Goal: Information Seeking & Learning: Compare options

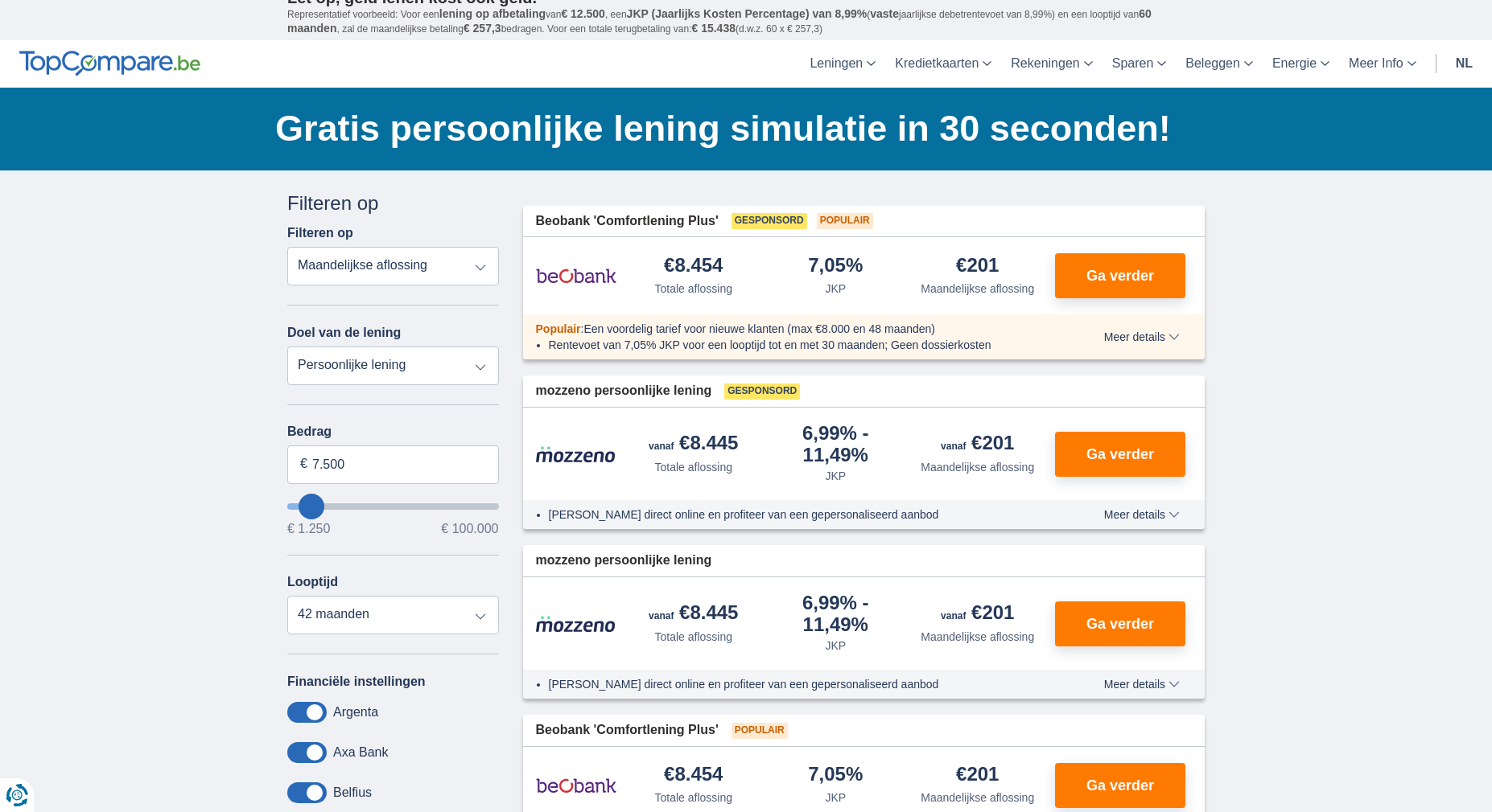
scroll to position [28, 0]
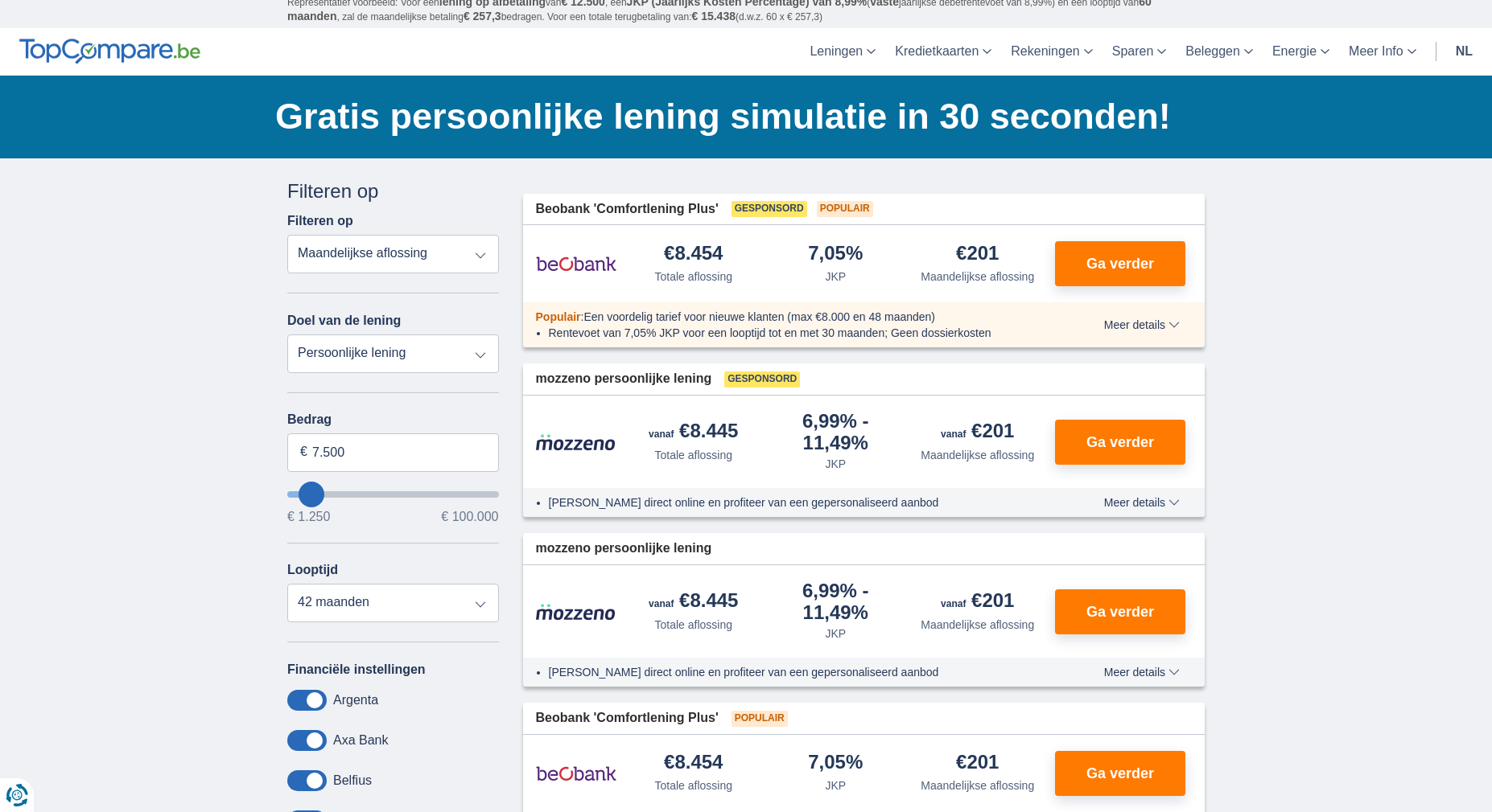
type input "4.250"
type input "4250"
select select "36"
type input "3.250"
type input "3250"
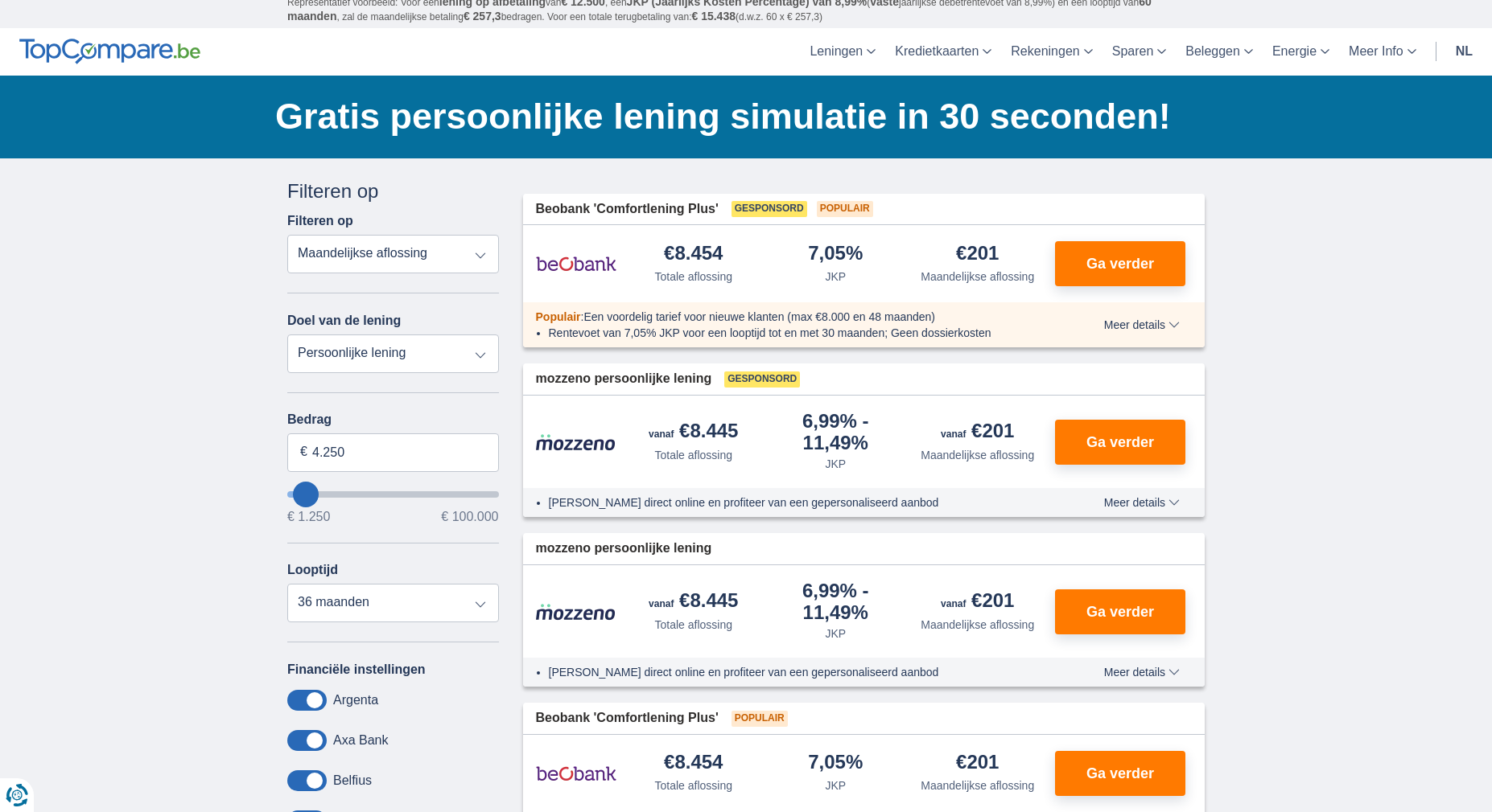
select select "30"
type input "4.250"
type input "4250"
select select "36"
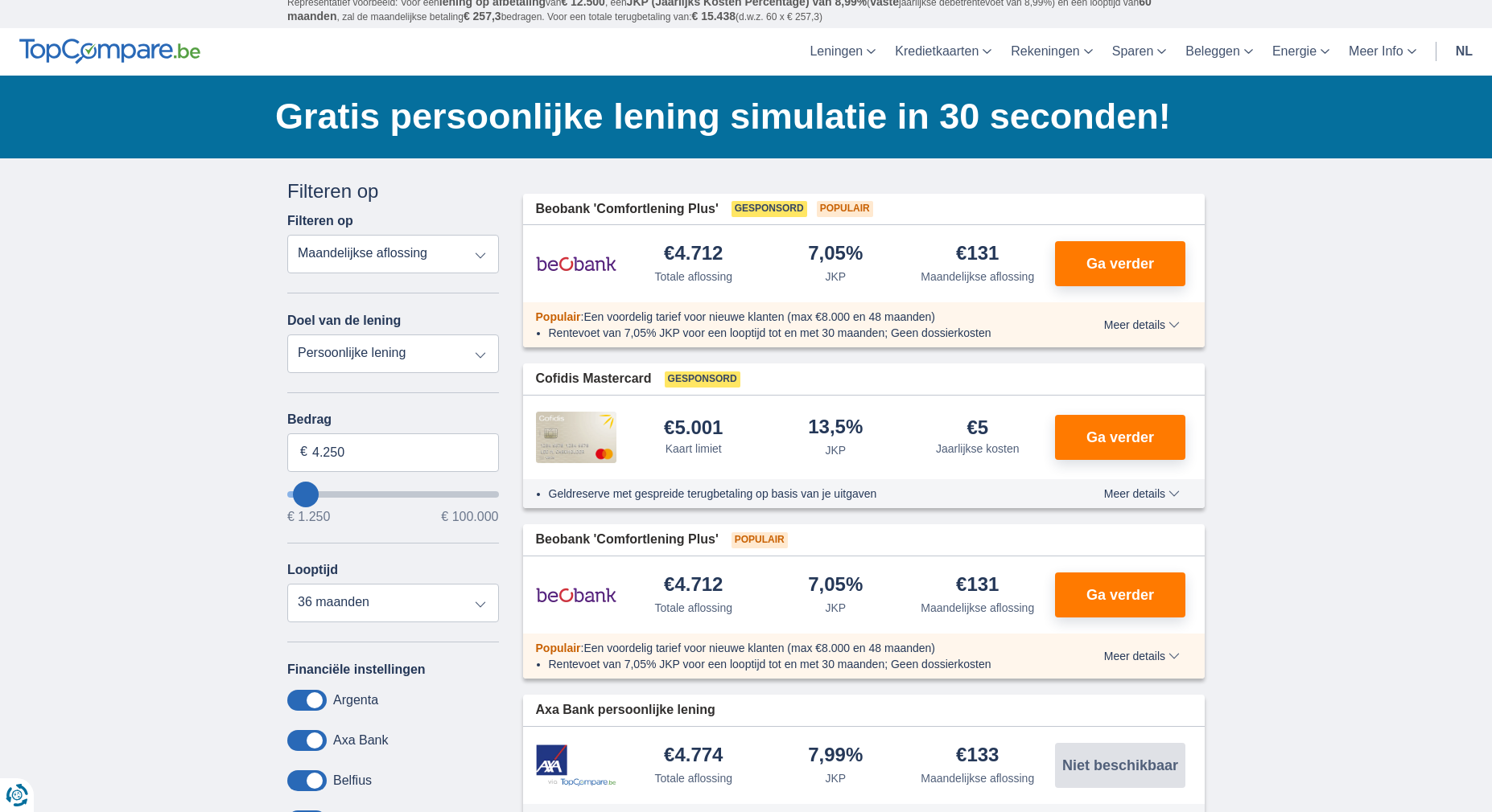
type input "4250"
click at [305, 491] on input "wantToBorrow" at bounding box center [393, 495] width 212 height 7
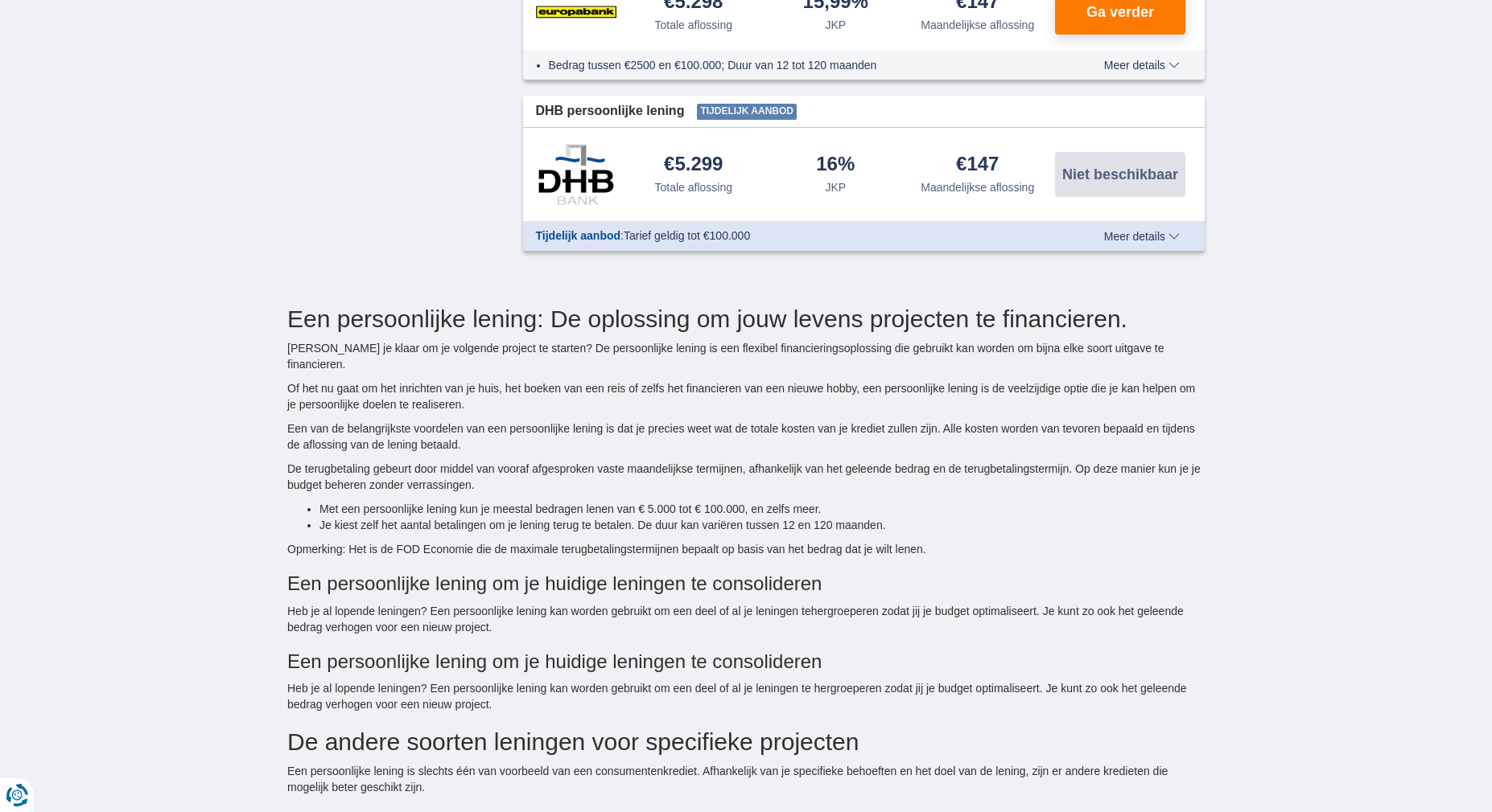
scroll to position [2015, 0]
